Goal: Browse casually: Explore the website without a specific task or goal

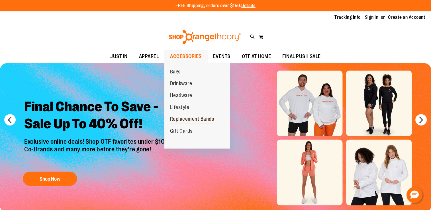
click at [183, 119] on span "Replacement Bands" at bounding box center [192, 119] width 44 height 7
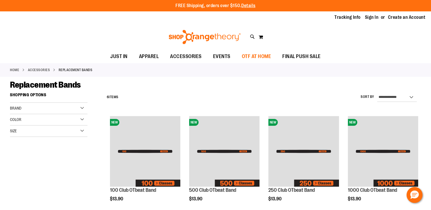
click at [250, 55] on span "OTF AT HOME" at bounding box center [256, 56] width 29 height 13
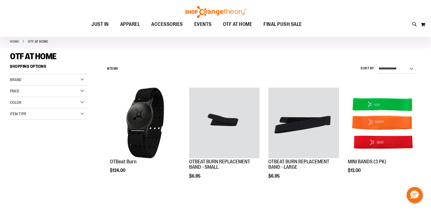
scroll to position [57, 0]
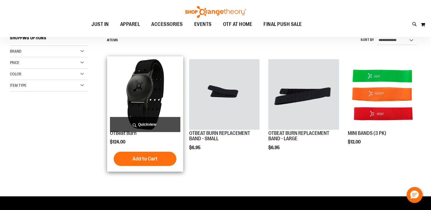
click at [152, 87] on img "product" at bounding box center [145, 94] width 70 height 70
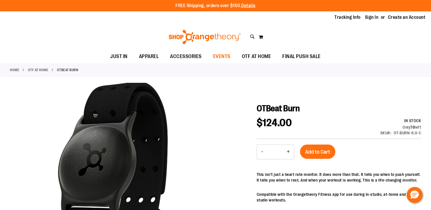
click at [218, 58] on span "EVENTS" at bounding box center [221, 56] width 17 height 13
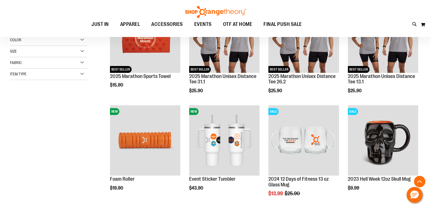
scroll to position [142, 0]
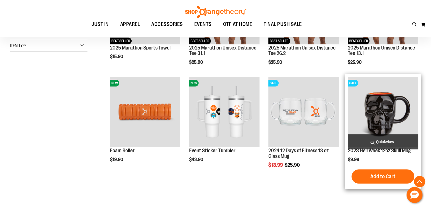
click at [374, 108] on img "product" at bounding box center [383, 112] width 70 height 70
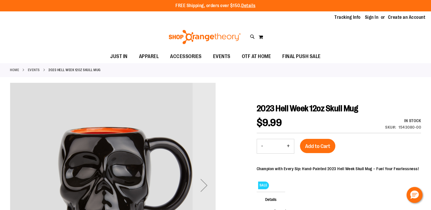
scroll to position [57, 0]
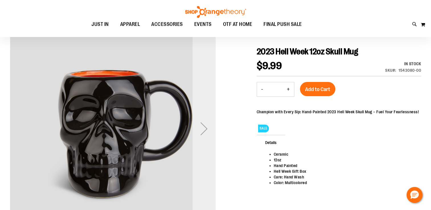
click at [204, 128] on div "Next" at bounding box center [204, 128] width 23 height 23
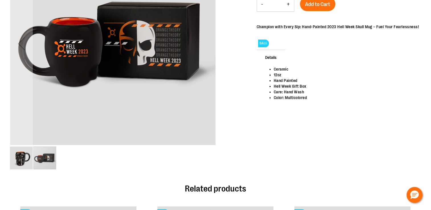
scroll to position [0, 0]
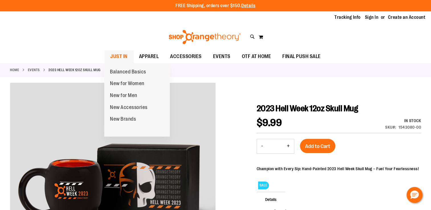
click at [118, 56] on span "JUST IN" at bounding box center [118, 56] width 17 height 13
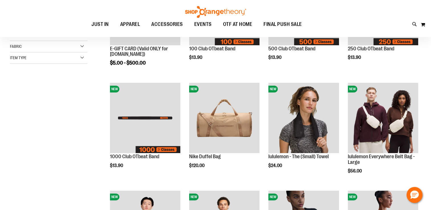
scroll to position [80, 0]
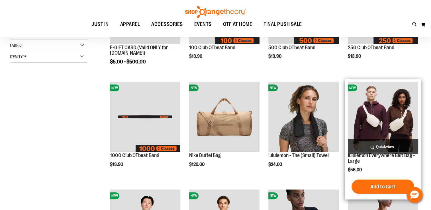
click at [384, 119] on img "product" at bounding box center [383, 117] width 70 height 70
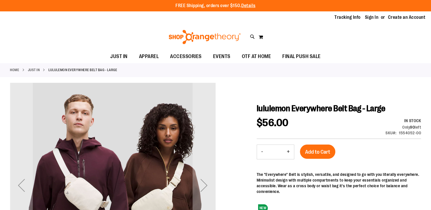
scroll to position [57, 0]
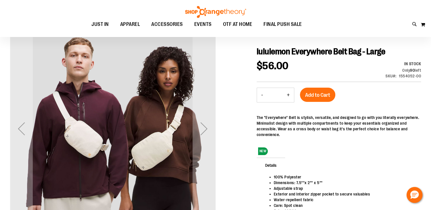
drag, startPoint x: 142, startPoint y: 167, endPoint x: 148, endPoint y: 141, distance: 26.8
click at [148, 153] on img "carousel" at bounding box center [112, 127] width 205 height 205
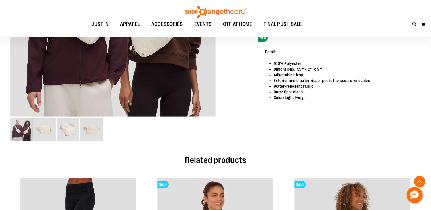
scroll to position [0, 0]
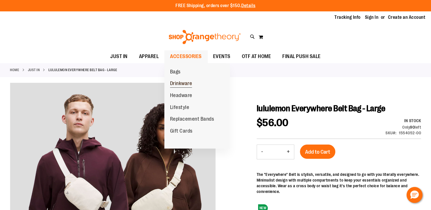
click at [179, 83] on span "Drinkware" at bounding box center [181, 84] width 22 height 7
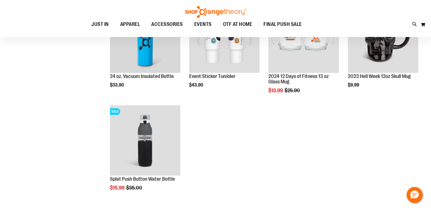
scroll to position [28, 0]
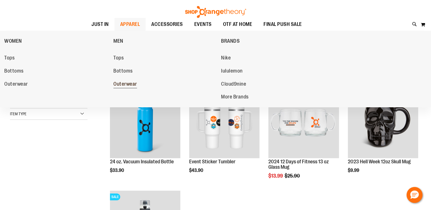
click at [121, 87] on span "Outerwear" at bounding box center [125, 84] width 24 height 7
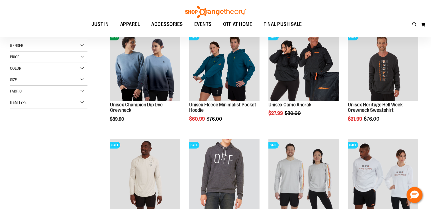
scroll to position [171, 0]
